Goal: Find specific page/section: Find specific page/section

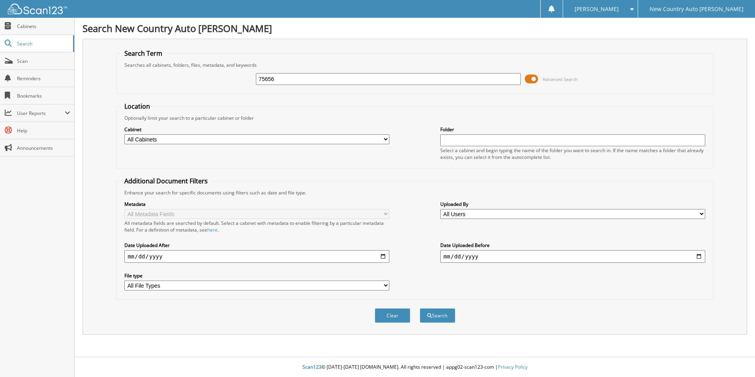
type input "75656"
click at [420, 308] on button "Search" at bounding box center [438, 315] width 36 height 15
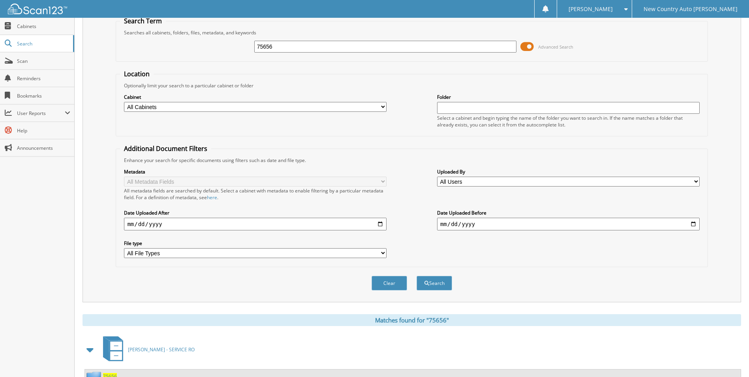
scroll to position [65, 0]
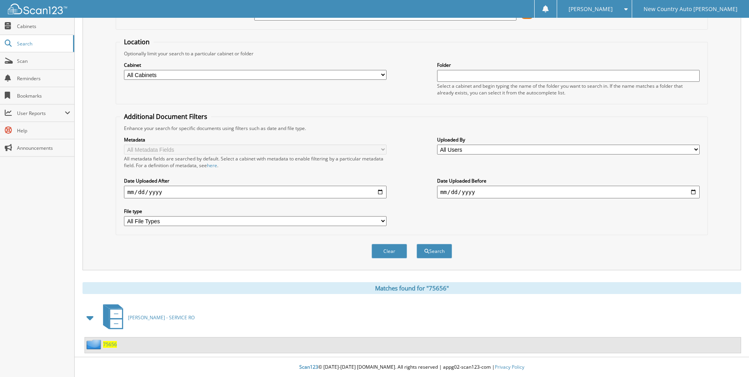
click at [108, 344] on span "75656" at bounding box center [110, 344] width 14 height 7
